Goal: Transaction & Acquisition: Purchase product/service

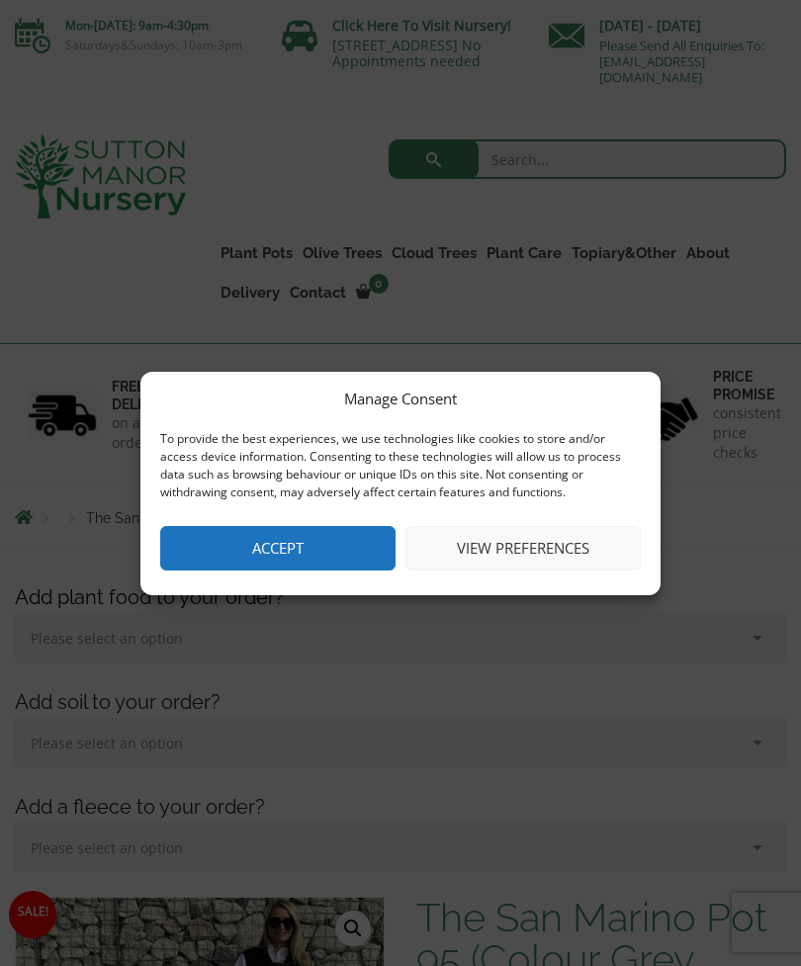
click at [341, 560] on button "Accept" at bounding box center [277, 548] width 235 height 44
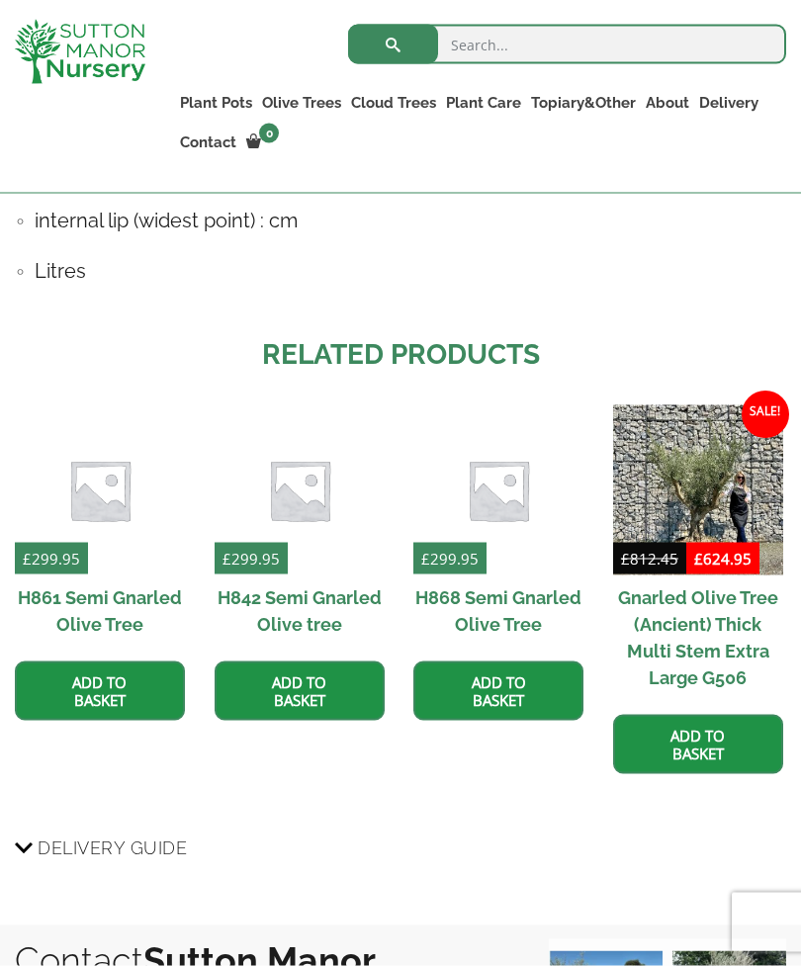
scroll to position [1965, 0]
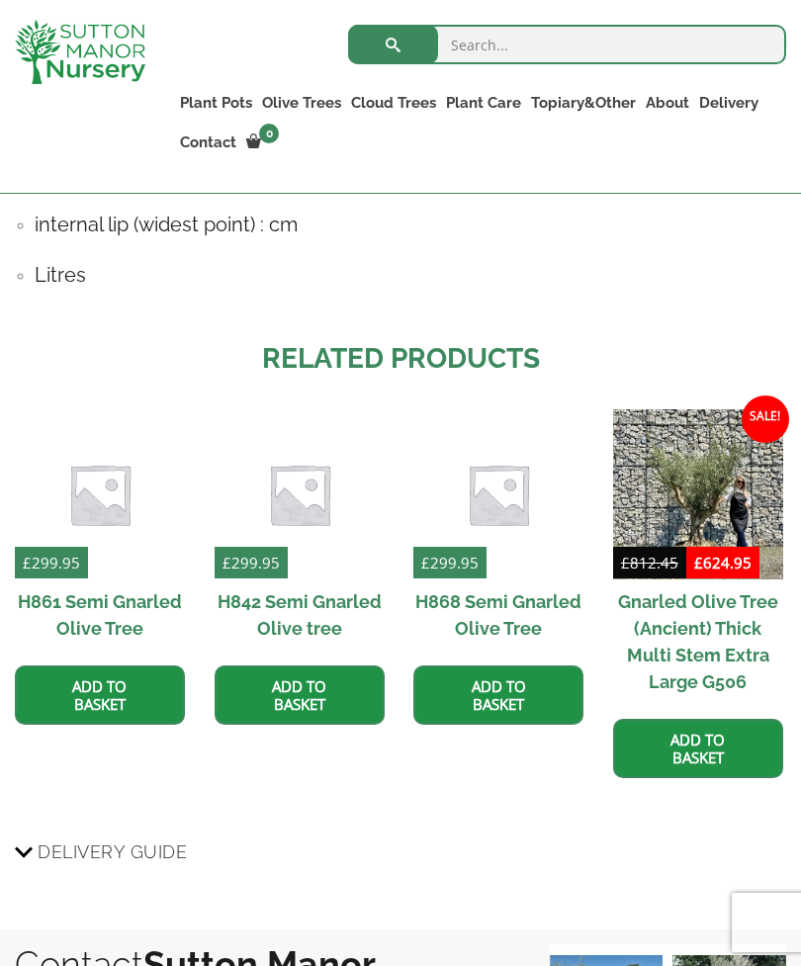
click at [735, 572] on span "£ 624.95" at bounding box center [722, 563] width 73 height 32
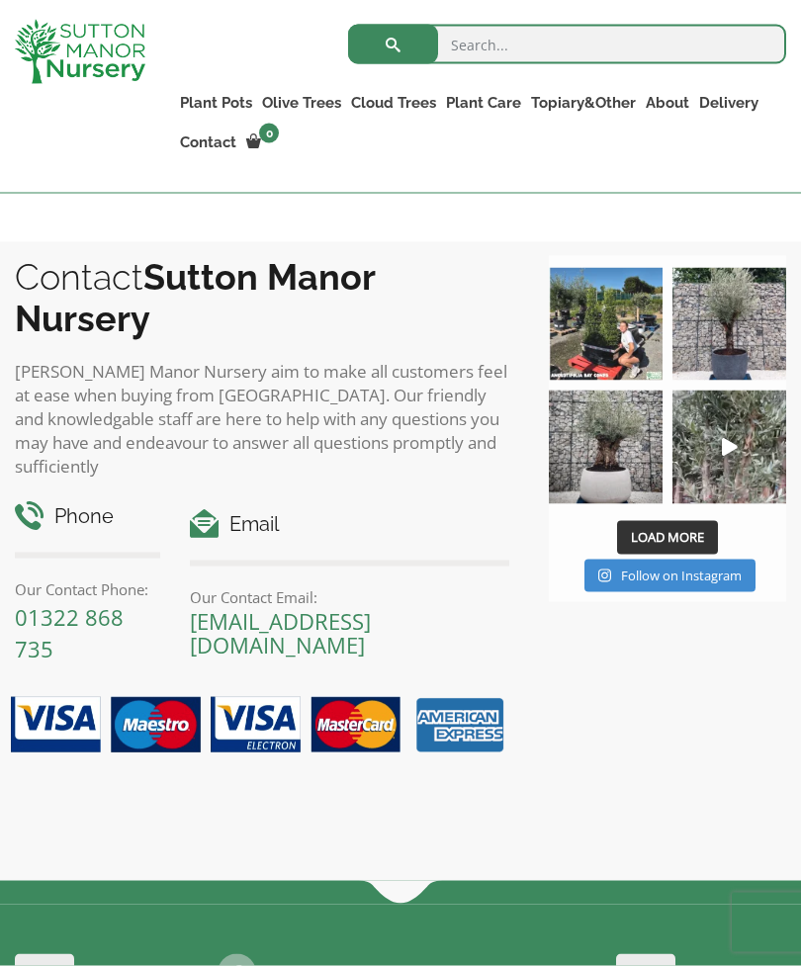
scroll to position [2817, 0]
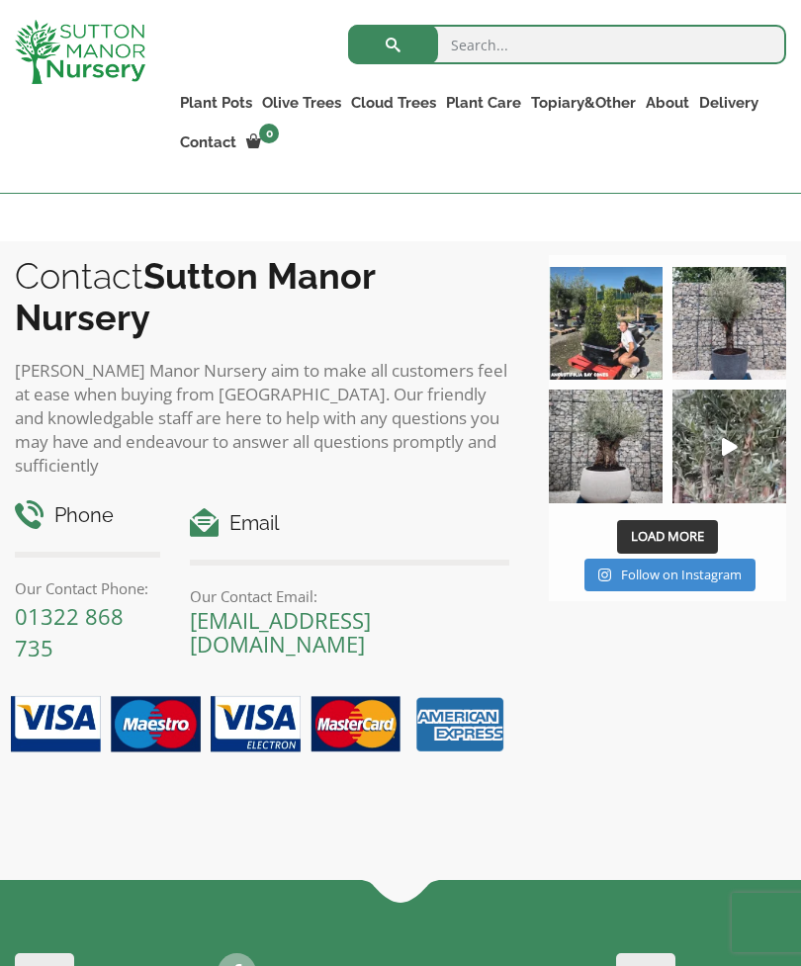
click at [623, 460] on img at bounding box center [606, 446] width 114 height 114
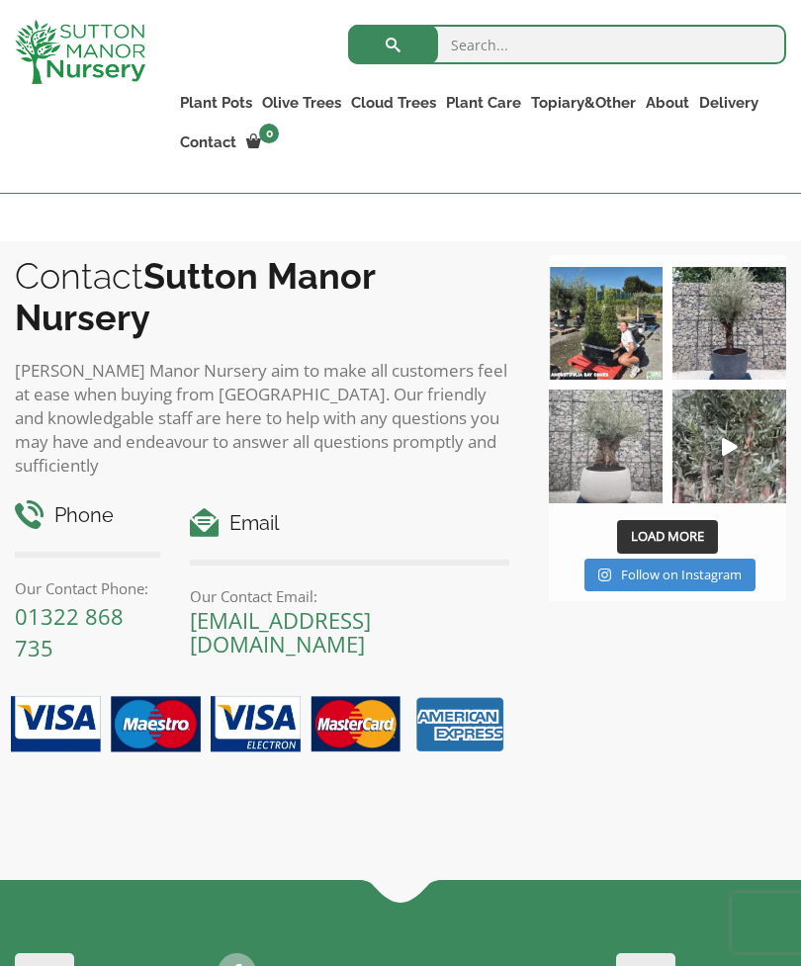
scroll to position [2848, 0]
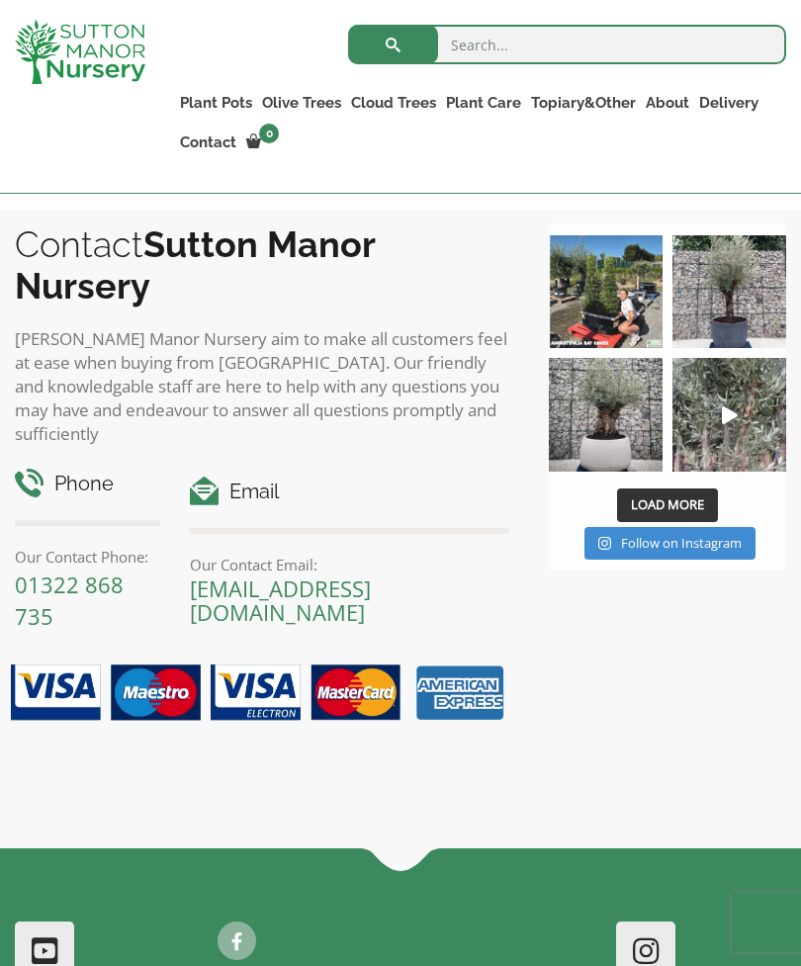
click at [237, 107] on link "Plant Pots" at bounding box center [216, 103] width 82 height 28
click at [0, 0] on link "The Amalfi Pots" at bounding box center [0, 0] width 0 height 0
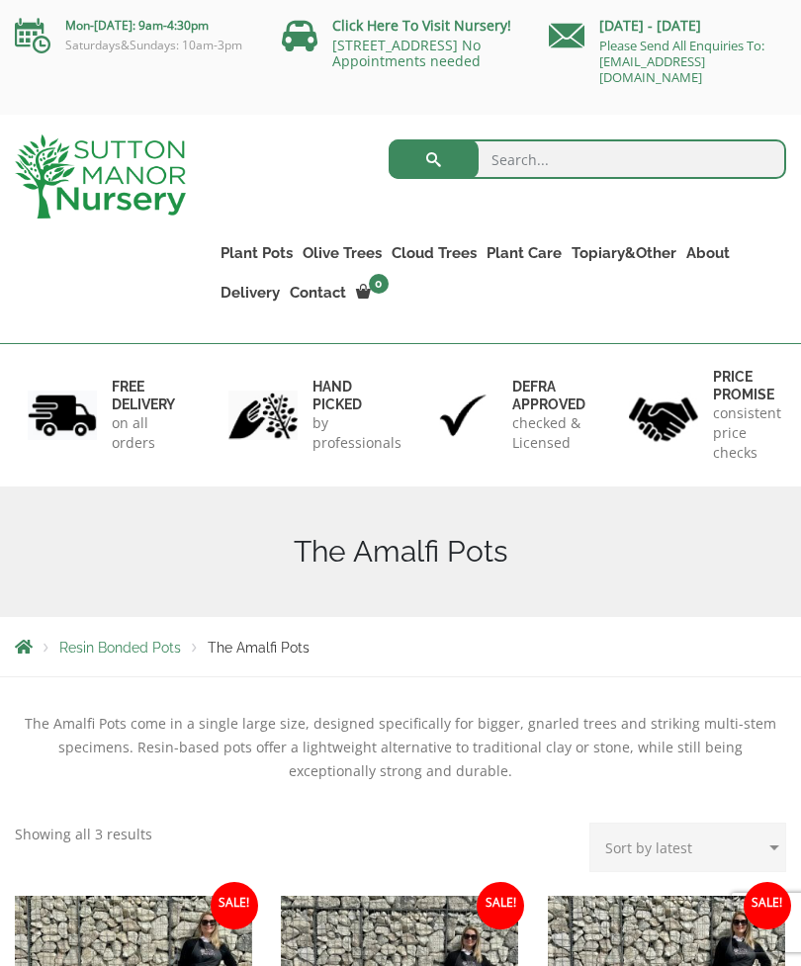
click at [0, 0] on link "Glazed Pots" at bounding box center [0, 0] width 0 height 0
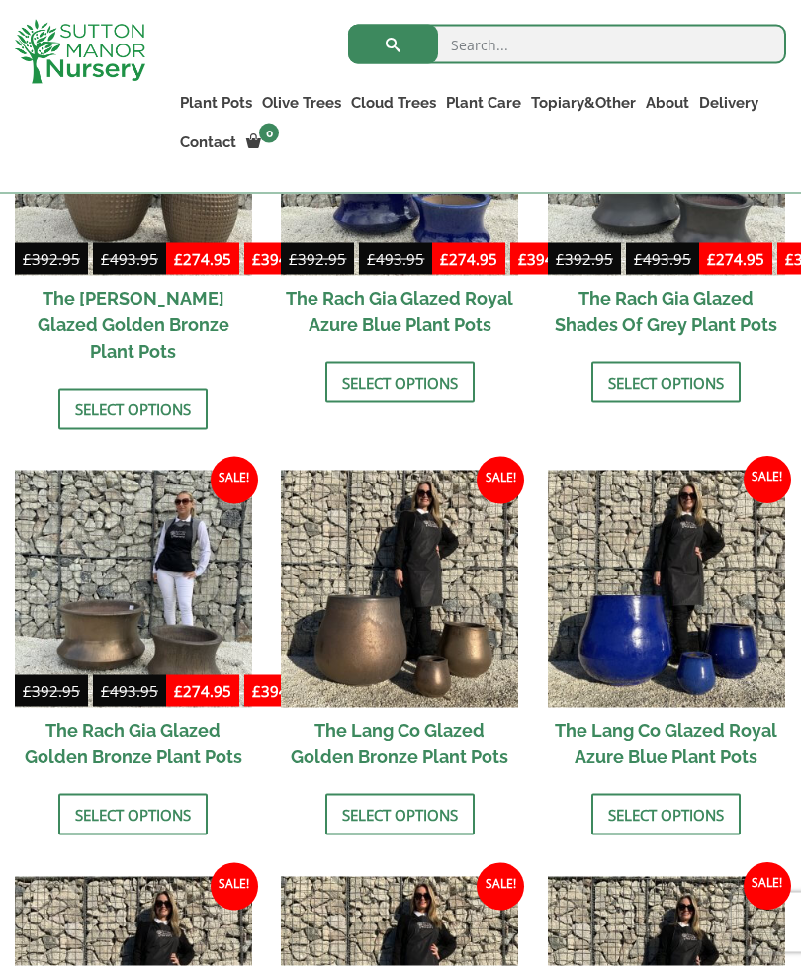
scroll to position [1145, 0]
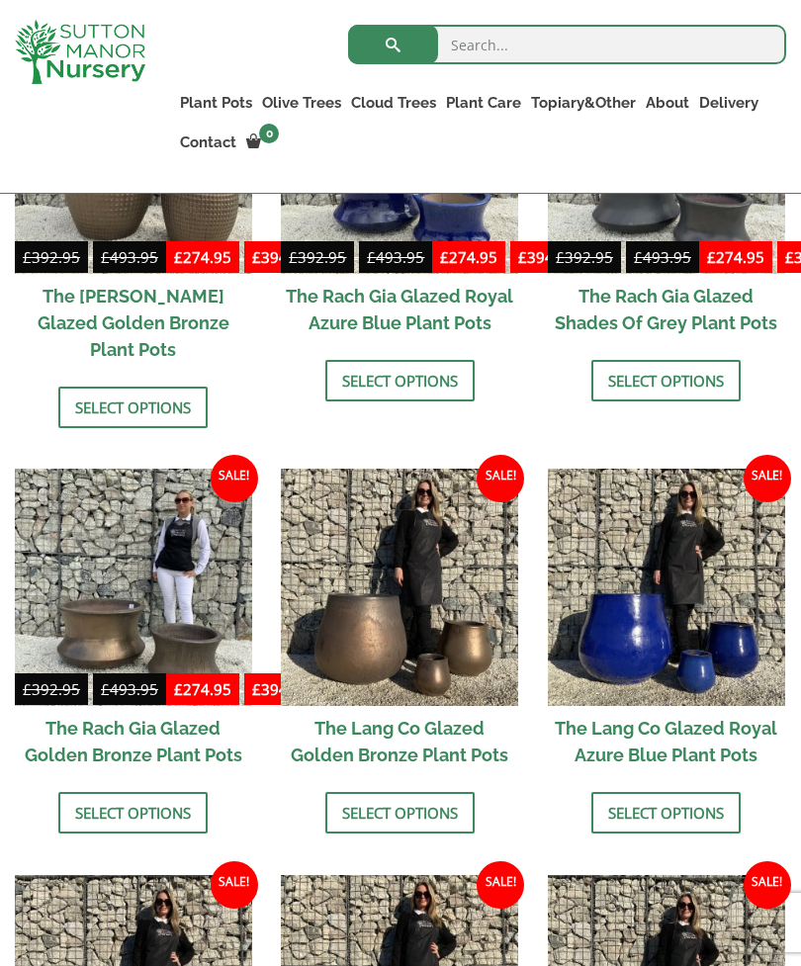
click at [391, 792] on link "Select options" at bounding box center [399, 813] width 149 height 42
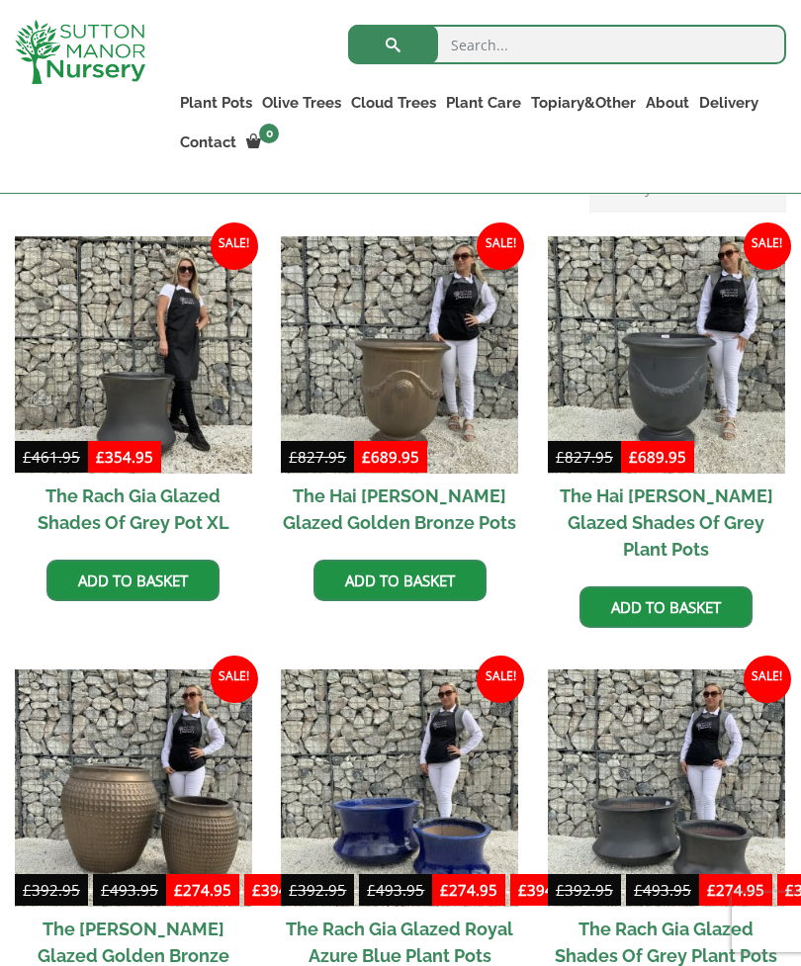
scroll to position [520, 0]
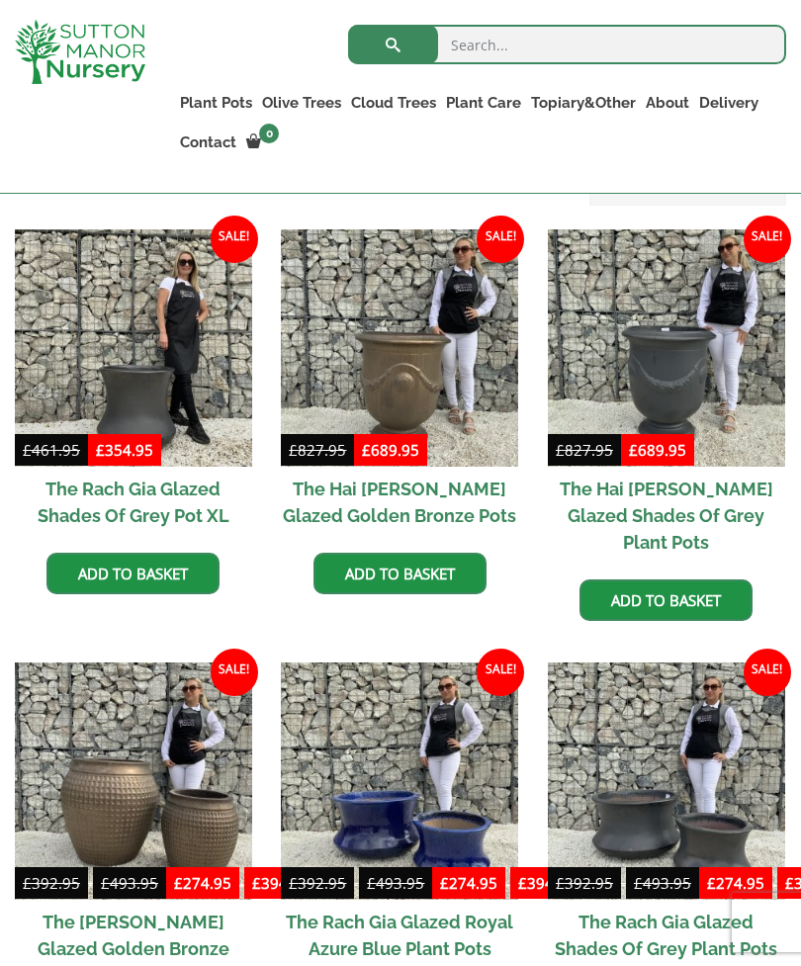
click at [212, 412] on img at bounding box center [133, 347] width 237 height 237
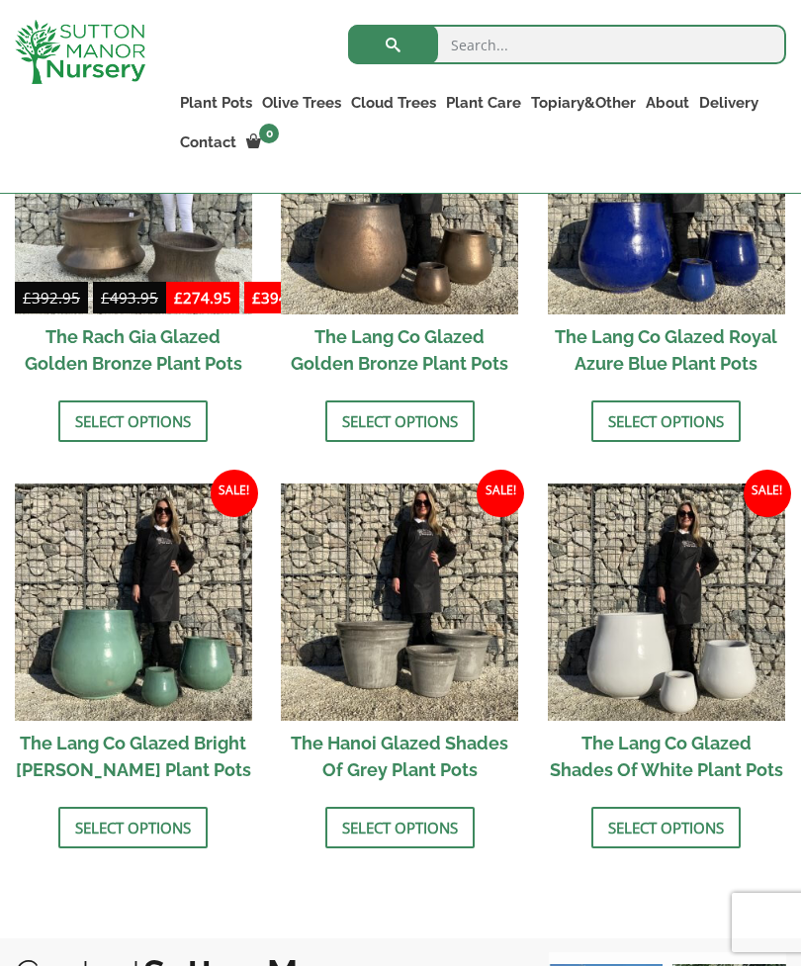
scroll to position [1520, 0]
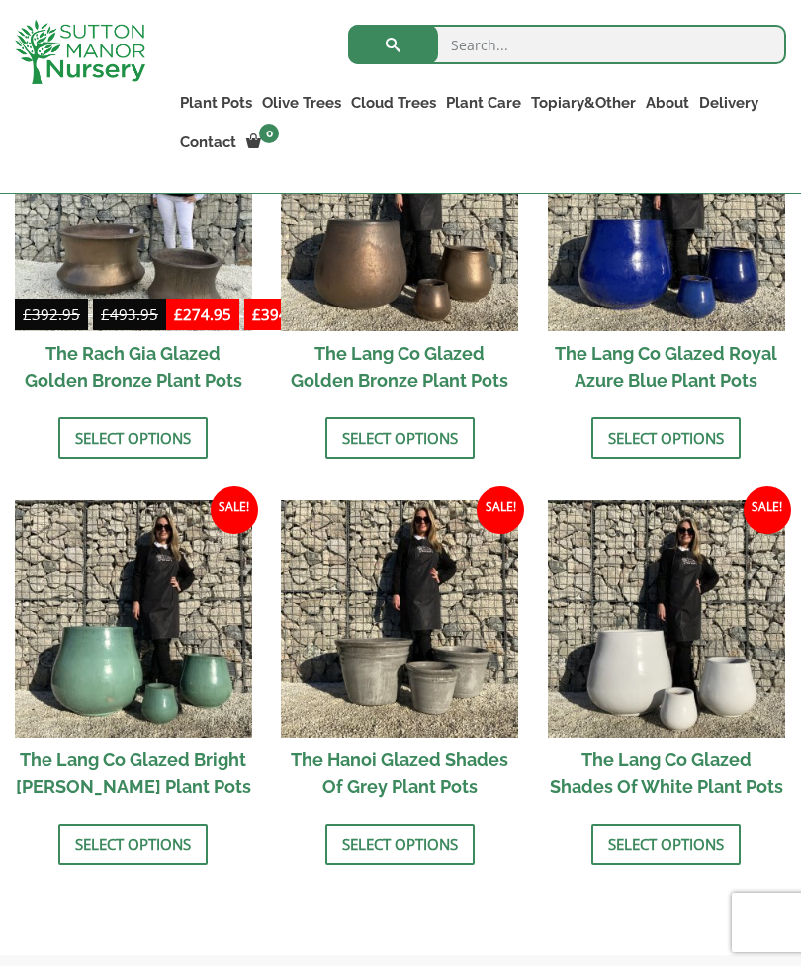
click at [0, 0] on link "Big Bell Pots" at bounding box center [0, 0] width 0 height 0
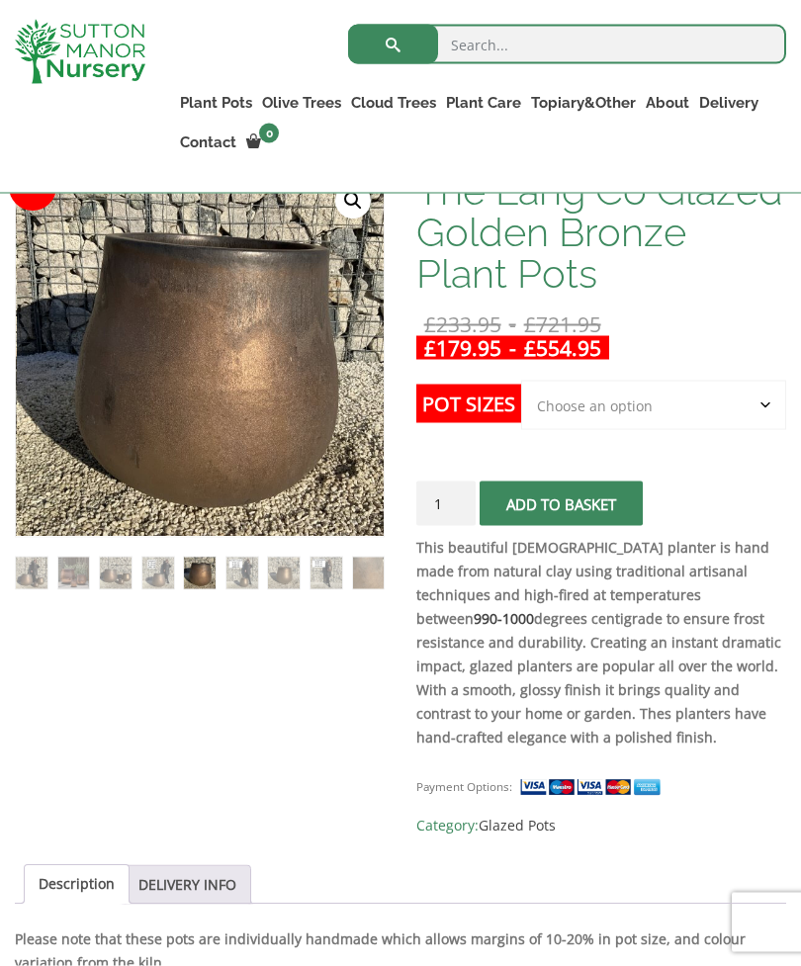
scroll to position [367, 0]
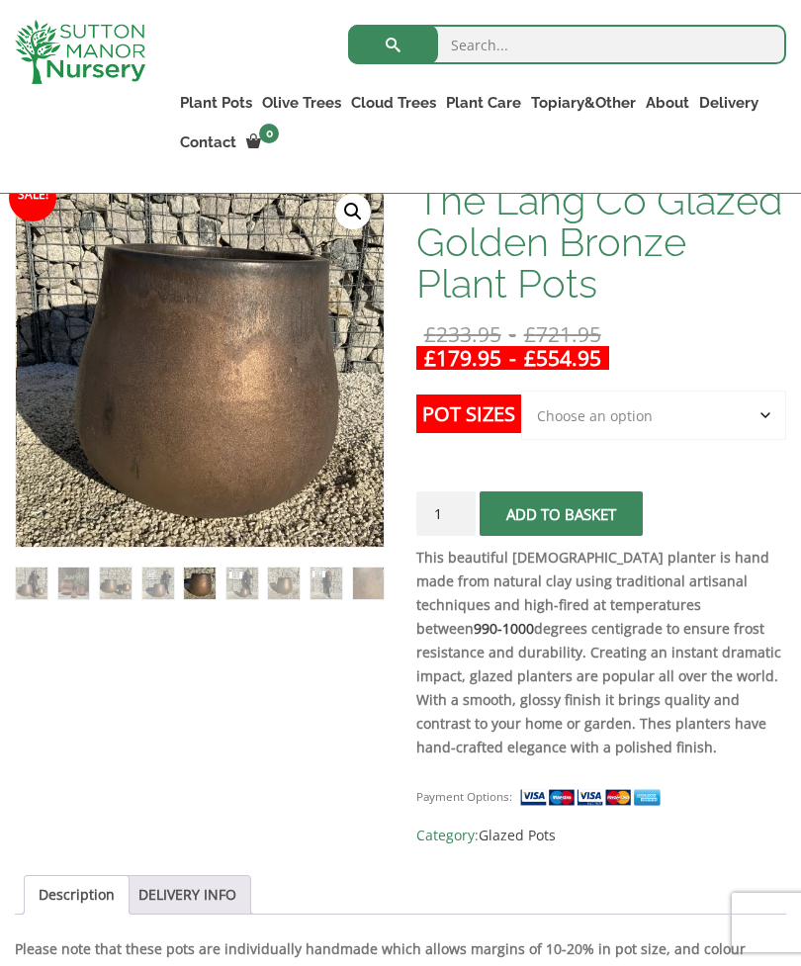
click at [682, 412] on select "Choose an option 3rd to Largest Pot In The Picture 2nd to Largest Pot In The Pi…" at bounding box center [653, 414] width 265 height 49
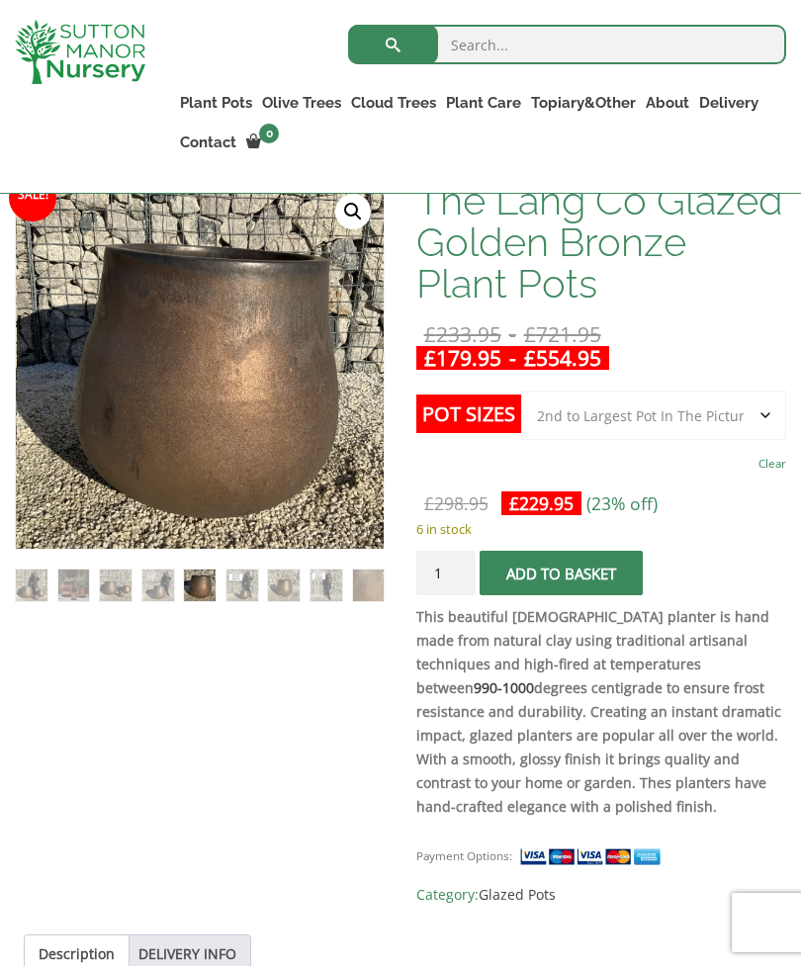
click at [770, 417] on select "Choose an option 3rd to Largest Pot In The Picture 2nd to Largest Pot In The Pi…" at bounding box center [653, 414] width 265 height 49
select select "Largest pot In The Picture"
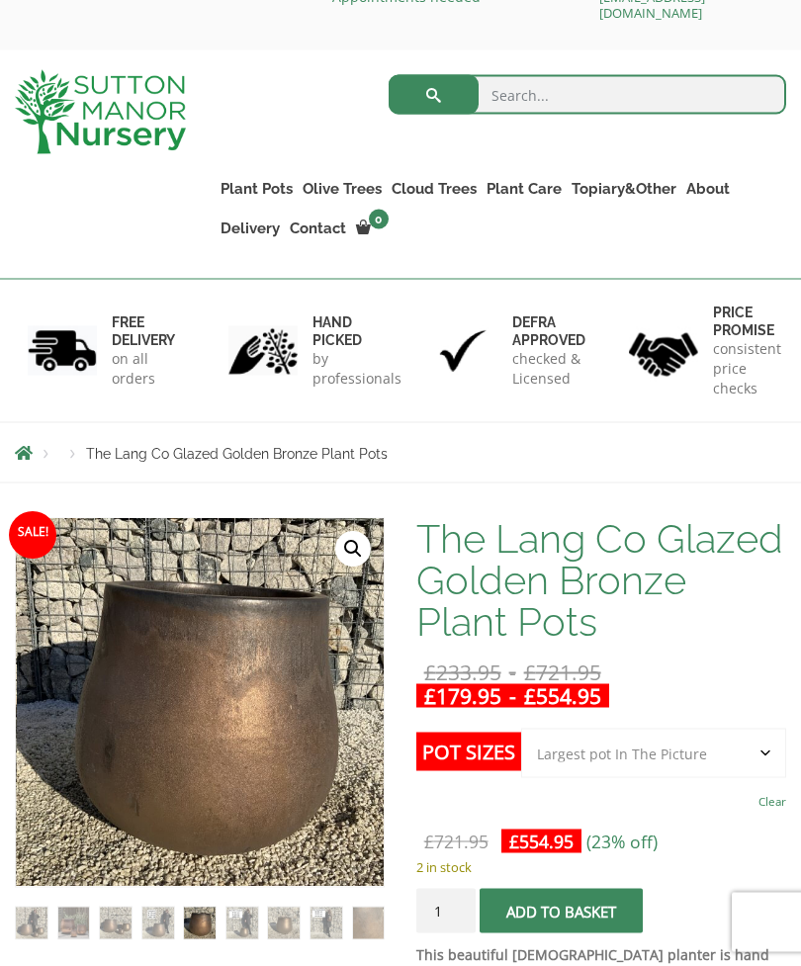
scroll to position [0, 0]
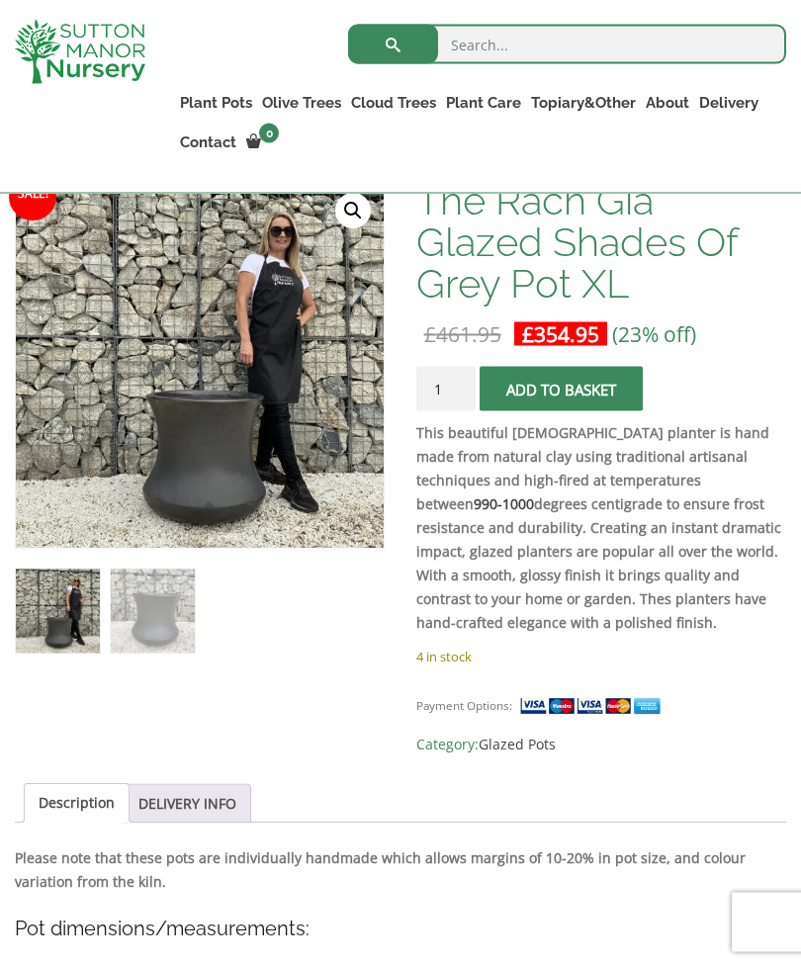
scroll to position [368, 0]
click at [705, 410] on form "The Rach Gia Glazed Shades Of Grey Pot XL quantity 1 Add to basket" at bounding box center [601, 393] width 370 height 54
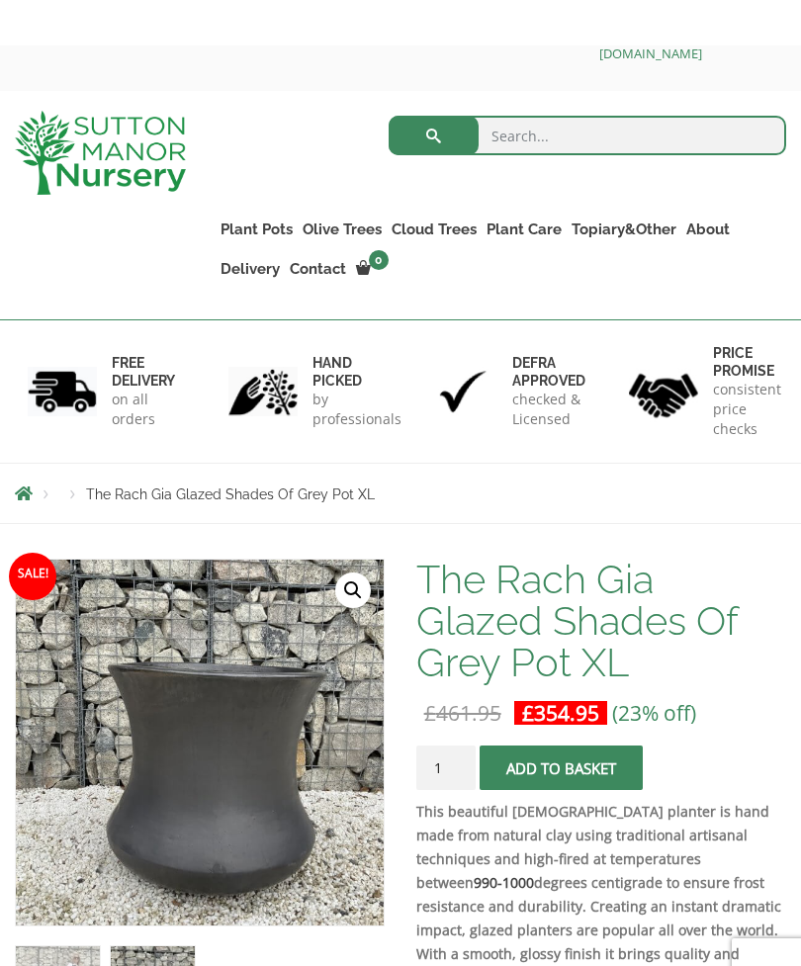
scroll to position [0, 0]
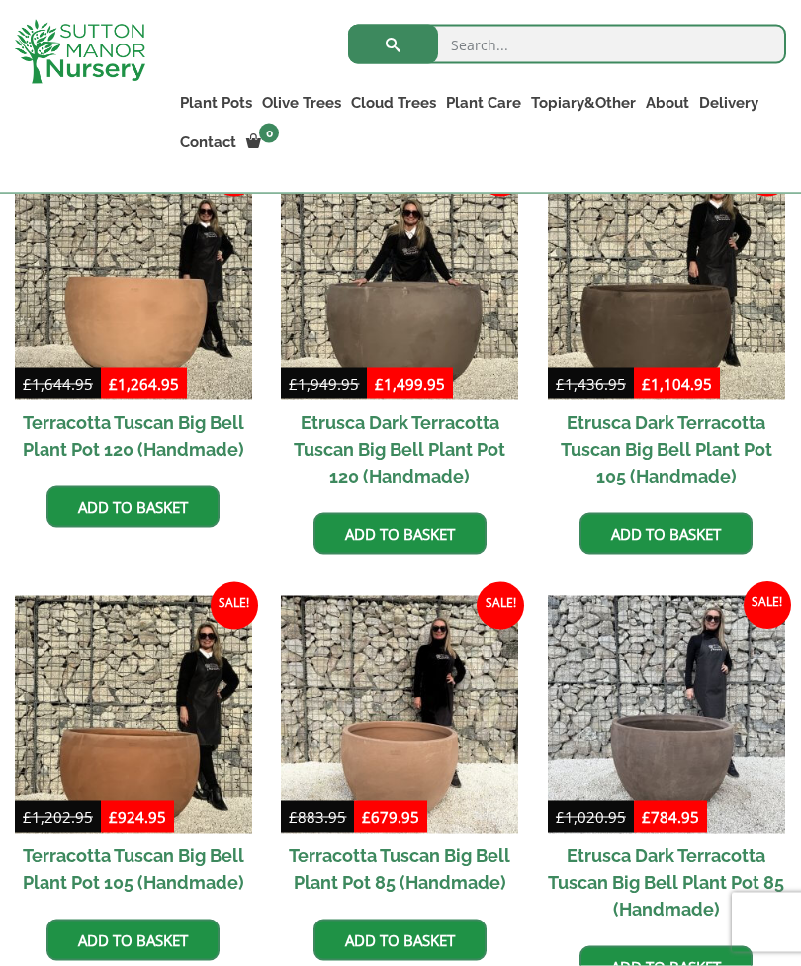
scroll to position [587, 0]
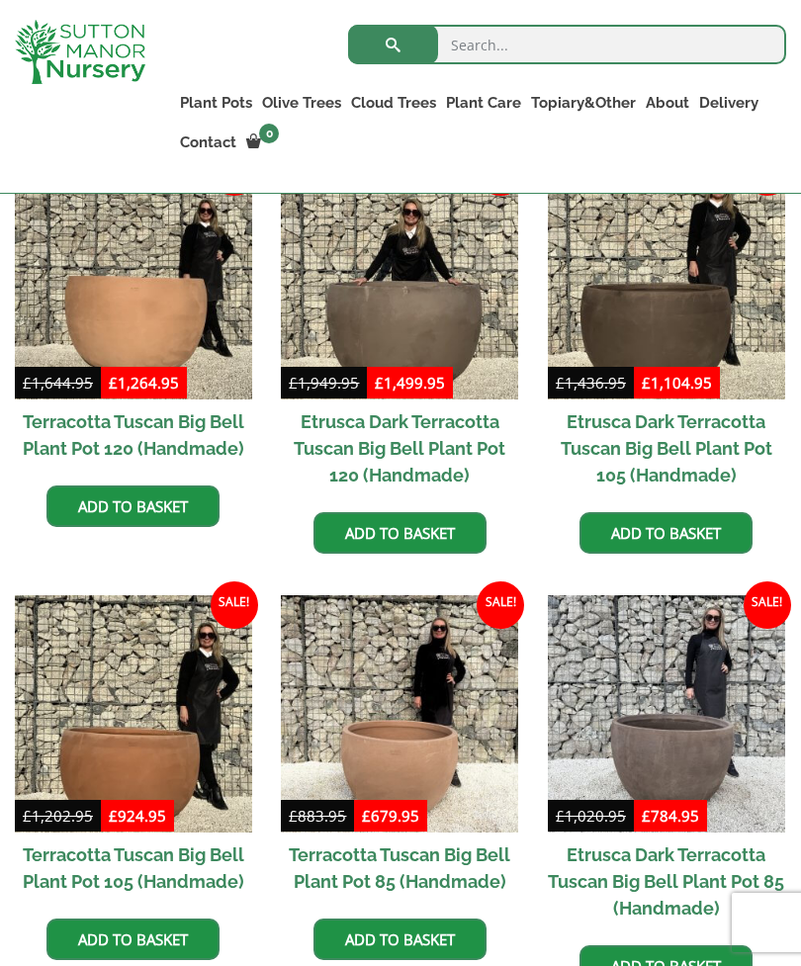
click at [0, 0] on link "Jars And Urns" at bounding box center [0, 0] width 0 height 0
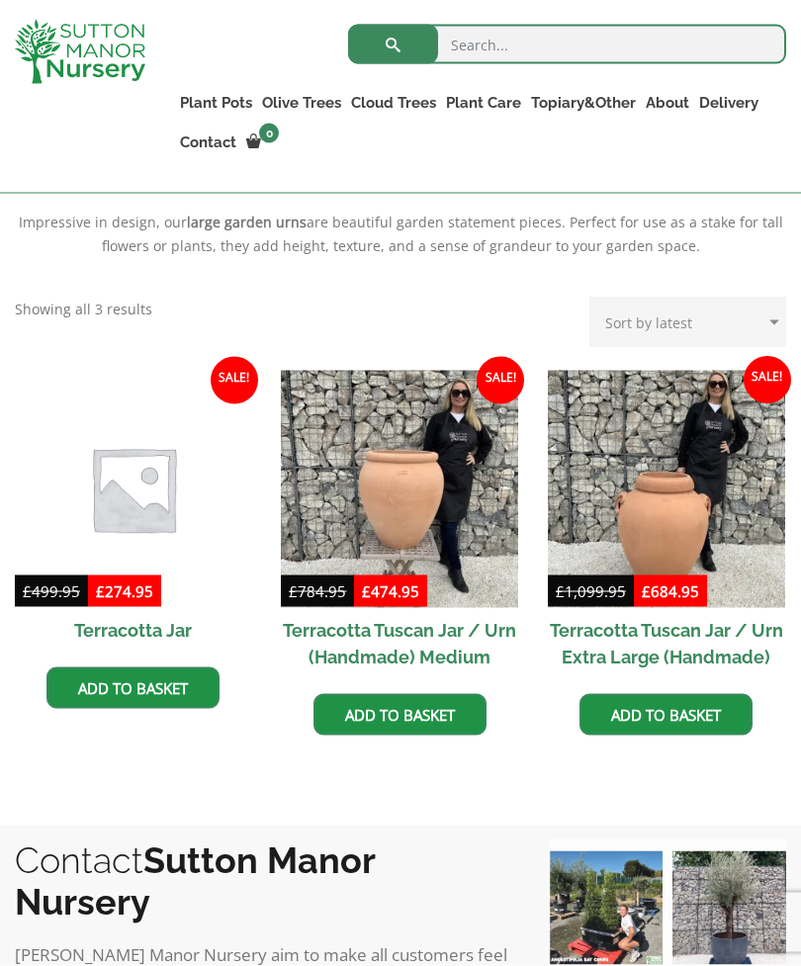
scroll to position [769, 0]
